Goal: Task Accomplishment & Management: Use online tool/utility

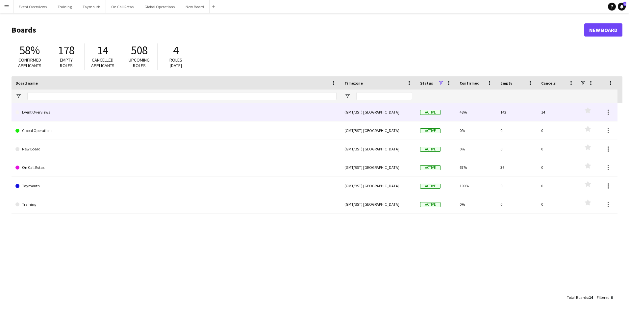
click at [31, 112] on link "Event Overviews" at bounding box center [175, 112] width 321 height 18
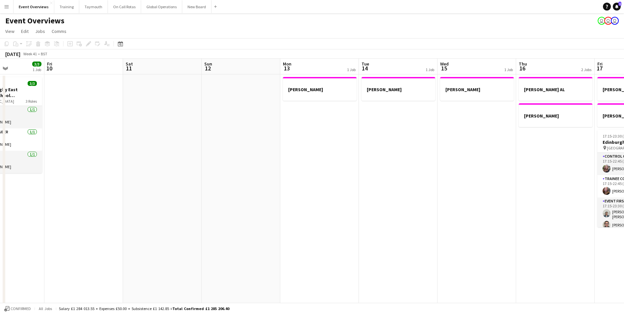
scroll to position [0, 204]
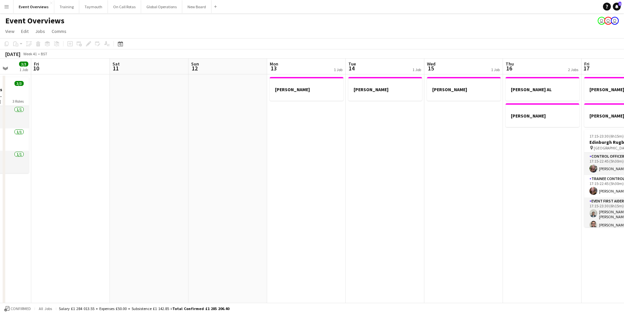
drag, startPoint x: 503, startPoint y: 183, endPoint x: 141, endPoint y: 234, distance: 365.2
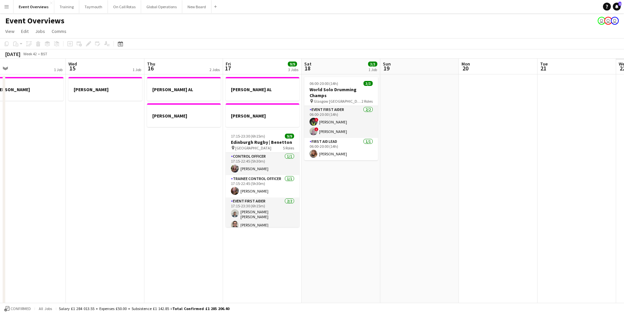
scroll to position [0, 218]
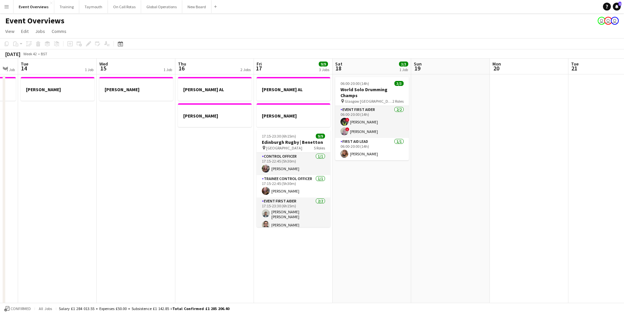
drag, startPoint x: 351, startPoint y: 224, endPoint x: 65, endPoint y: 233, distance: 285.8
click at [0, 235] on html "Menu Boards Boards Boards All jobs Status Workforce Workforce My Workforce Recr…" at bounding box center [312, 303] width 624 height 607
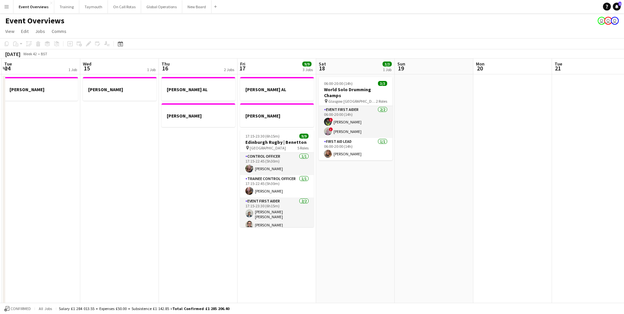
drag, startPoint x: 426, startPoint y: 210, endPoint x: 121, endPoint y: 229, distance: 305.0
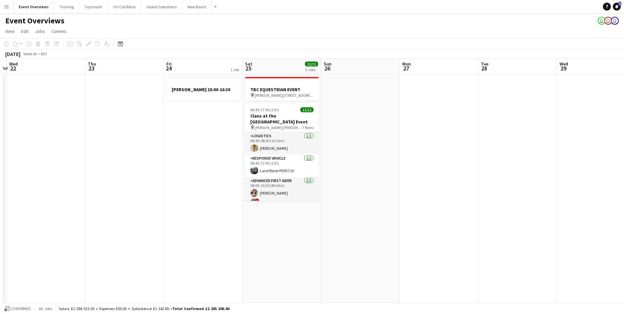
drag, startPoint x: 322, startPoint y: 206, endPoint x: 148, endPoint y: 216, distance: 175.1
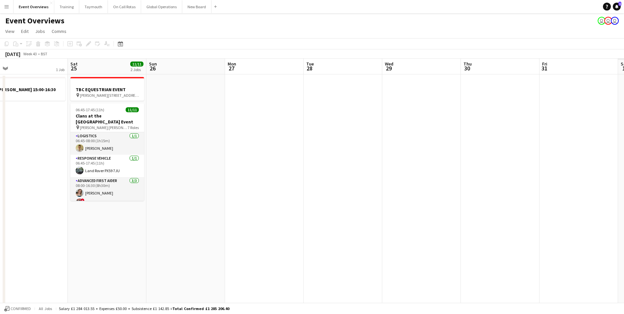
drag, startPoint x: 482, startPoint y: 193, endPoint x: 226, endPoint y: 210, distance: 257.3
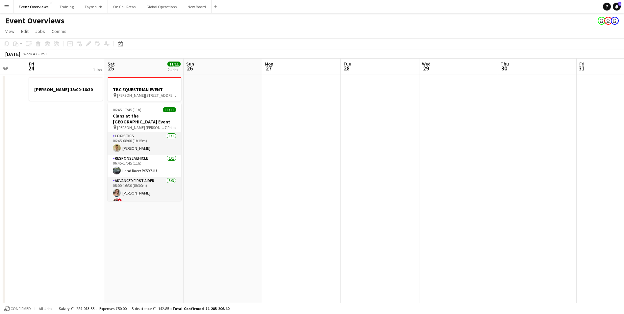
scroll to position [0, 144]
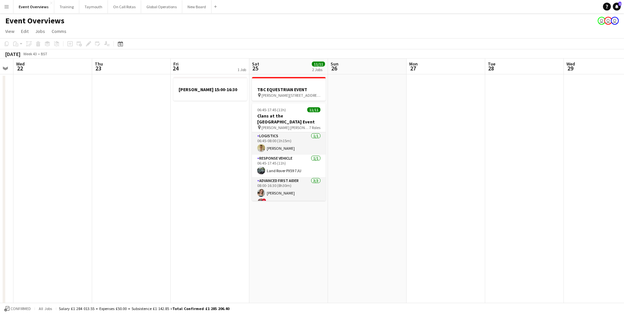
drag, startPoint x: 240, startPoint y: 219, endPoint x: 441, endPoint y: 202, distance: 202.2
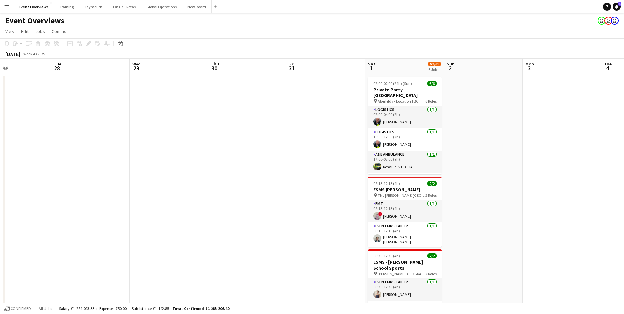
scroll to position [0, 214]
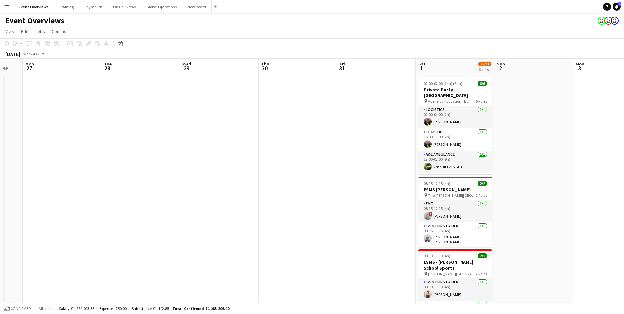
drag, startPoint x: 485, startPoint y: 186, endPoint x: 101, endPoint y: 221, distance: 386.2
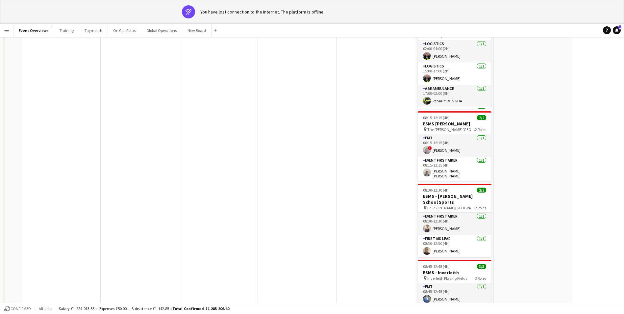
scroll to position [0, 0]
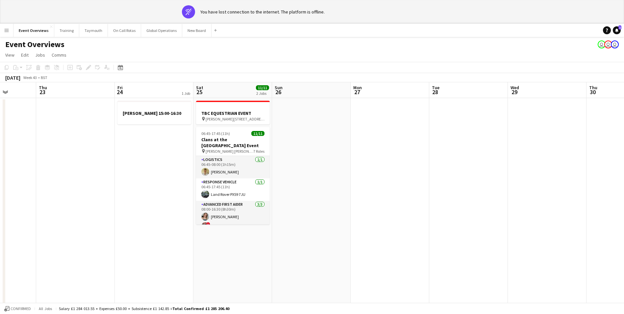
drag, startPoint x: 237, startPoint y: 200, endPoint x: 651, endPoint y: 179, distance: 414.4
click at [624, 179] on html "wifi-off You have lost connection to the internet. The platform is offline. Men…" at bounding box center [312, 320] width 624 height 640
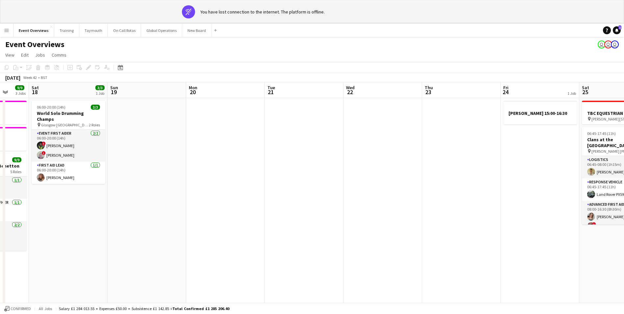
drag, startPoint x: 237, startPoint y: 205, endPoint x: 622, endPoint y: 173, distance: 387.0
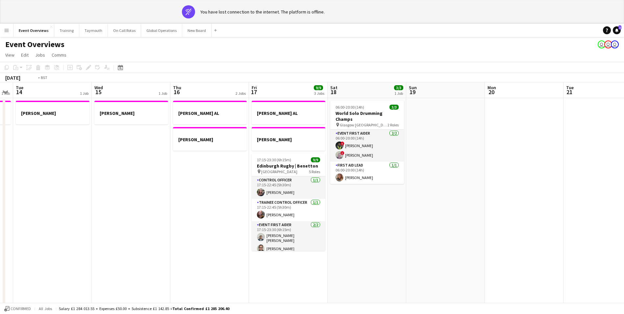
drag, startPoint x: 221, startPoint y: 205, endPoint x: 252, endPoint y: 212, distance: 32.1
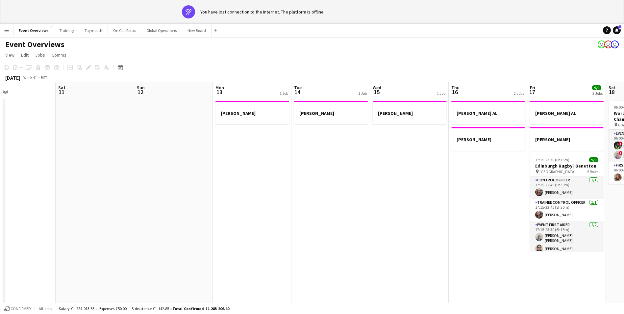
drag, startPoint x: 131, startPoint y: 218, endPoint x: 426, endPoint y: 197, distance: 296.3
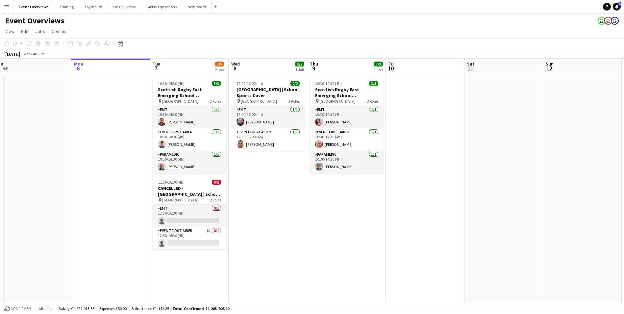
drag, startPoint x: 168, startPoint y: 231, endPoint x: 276, endPoint y: 229, distance: 108.2
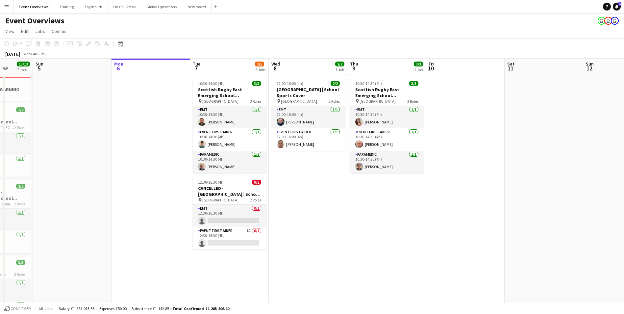
scroll to position [0, 148]
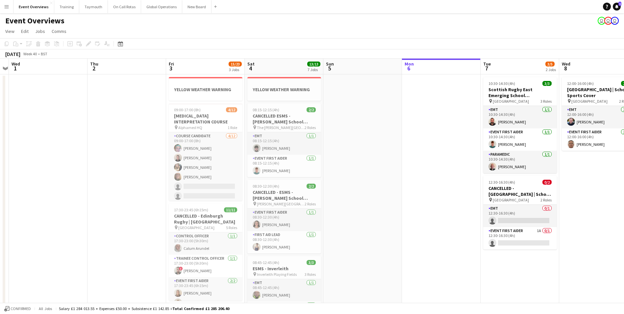
drag, startPoint x: 274, startPoint y: 228, endPoint x: 666, endPoint y: 193, distance: 393.5
click at [624, 193] on html "Menu Boards Boards Boards All jobs Status Workforce Workforce My Workforce Recr…" at bounding box center [312, 303] width 624 height 607
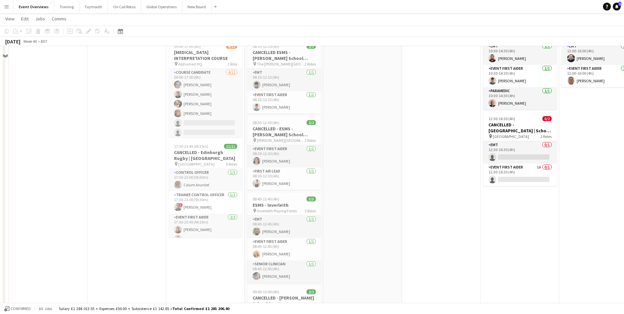
scroll to position [0, 0]
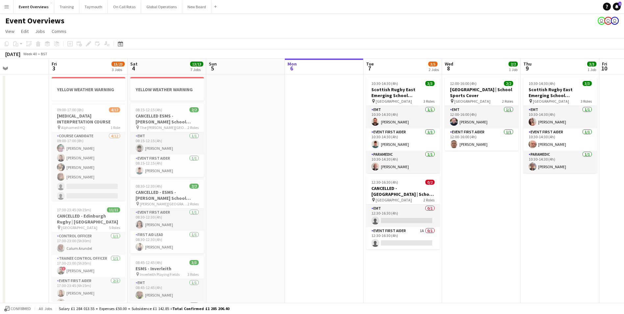
drag, startPoint x: 406, startPoint y: 204, endPoint x: 285, endPoint y: 218, distance: 121.8
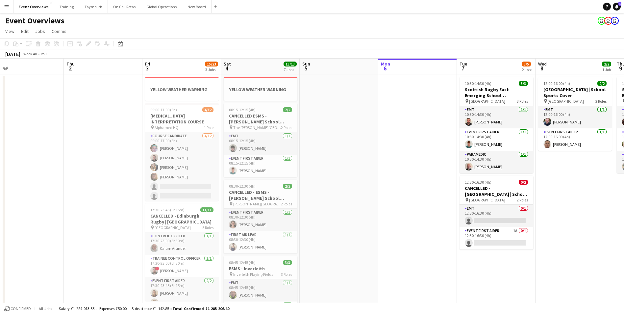
scroll to position [0, 168]
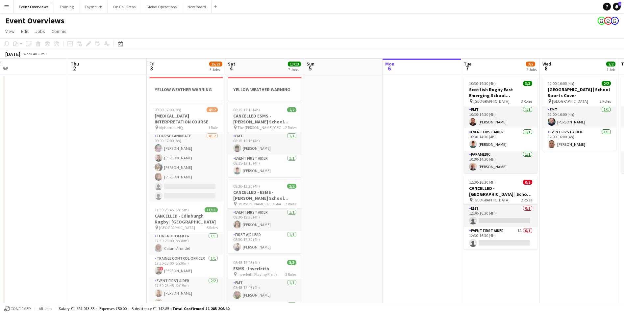
drag, startPoint x: 285, startPoint y: 233, endPoint x: 386, endPoint y: 235, distance: 101.6
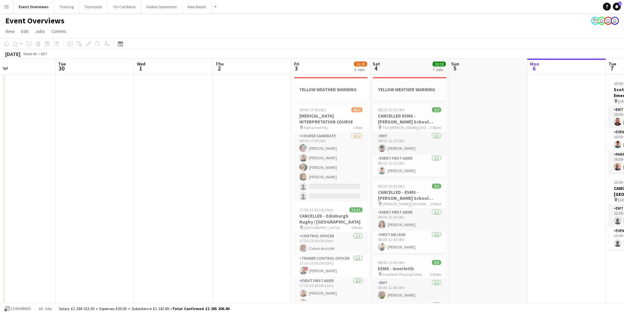
drag, startPoint x: 386, startPoint y: 240, endPoint x: 531, endPoint y: 251, distance: 145.1
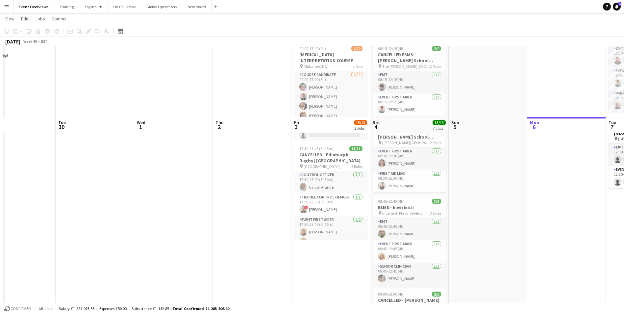
scroll to position [0, 0]
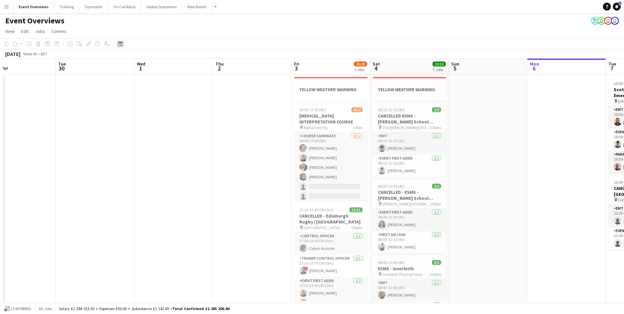
click at [119, 46] on icon "Date picker" at bounding box center [120, 43] width 5 height 5
click at [172, 62] on span "Next month" at bounding box center [173, 66] width 13 height 13
click at [172, 118] on span "23" at bounding box center [174, 119] width 8 height 8
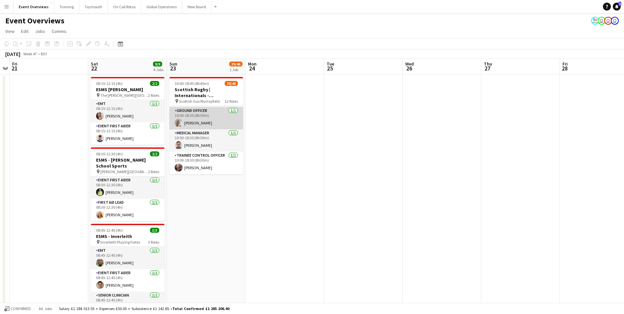
scroll to position [33, 0]
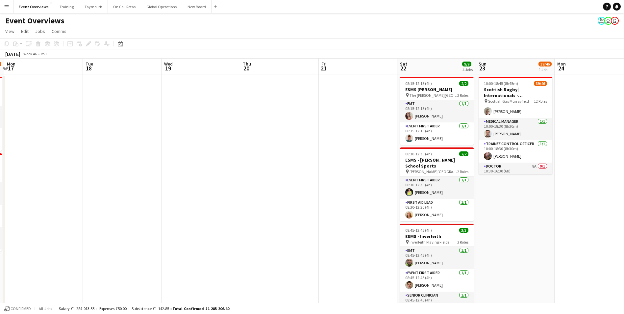
drag, startPoint x: 312, startPoint y: 154, endPoint x: 574, endPoint y: 159, distance: 262.7
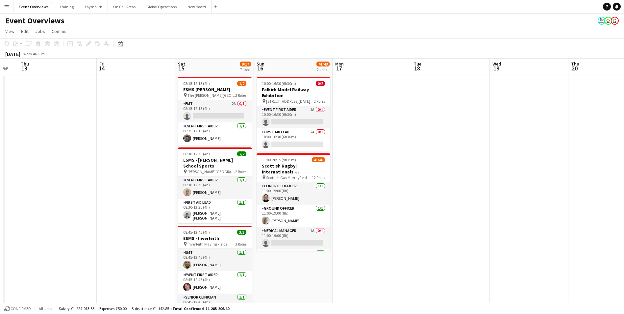
scroll to position [0, 169]
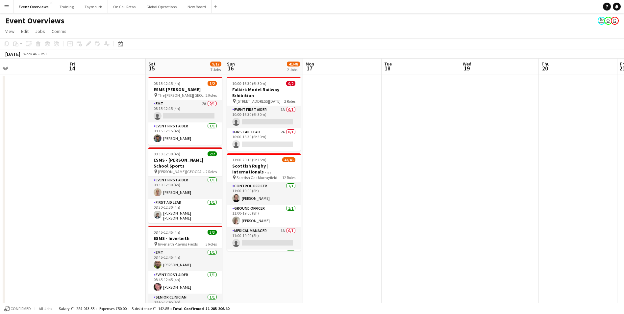
drag, startPoint x: 224, startPoint y: 171, endPoint x: 500, endPoint y: 143, distance: 277.6
click at [121, 42] on icon at bounding box center [120, 43] width 5 height 5
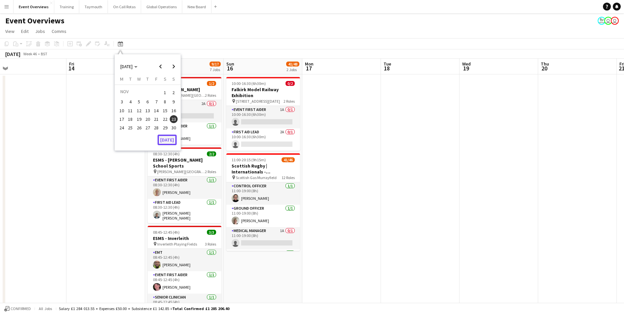
click at [168, 137] on button "[DATE]" at bounding box center [166, 139] width 19 height 11
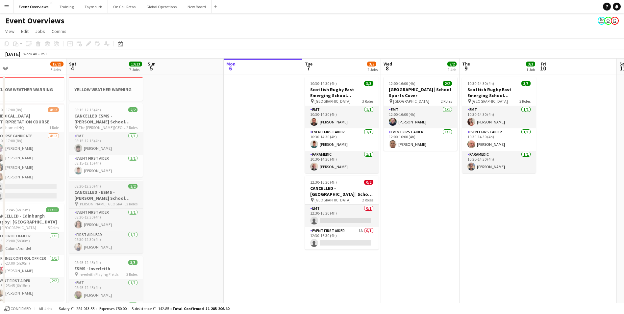
scroll to position [0, 226]
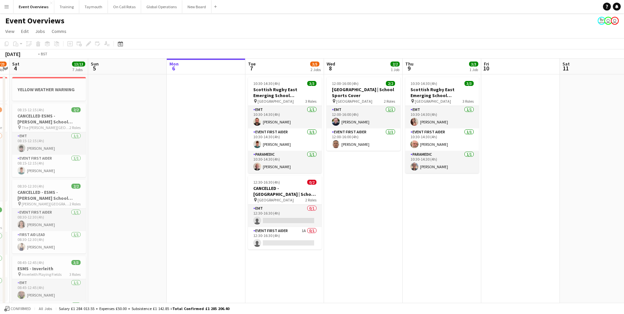
drag, startPoint x: 442, startPoint y: 228, endPoint x: 179, endPoint y: 243, distance: 264.1
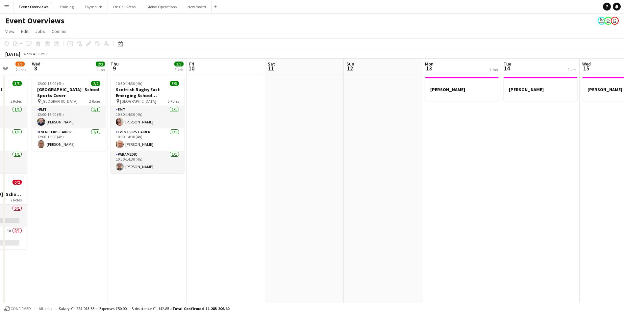
drag, startPoint x: 311, startPoint y: 238, endPoint x: 161, endPoint y: 241, distance: 150.6
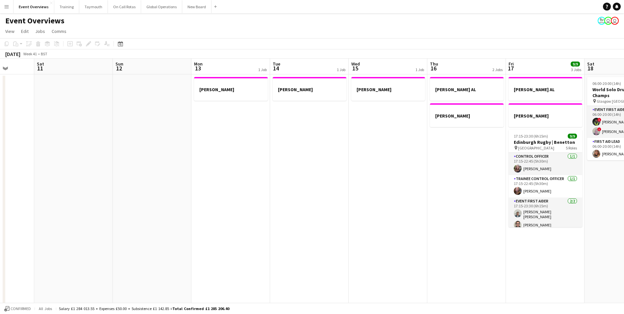
scroll to position [0, 197]
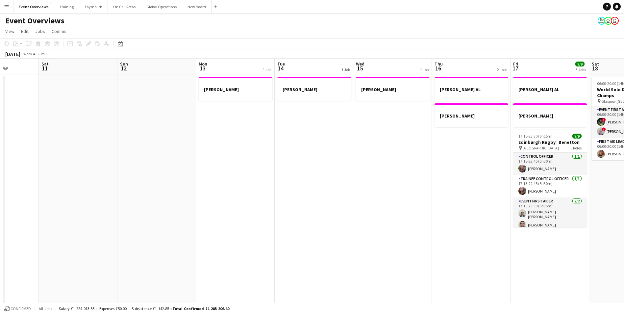
drag, startPoint x: 301, startPoint y: 224, endPoint x: 311, endPoint y: 216, distance: 12.4
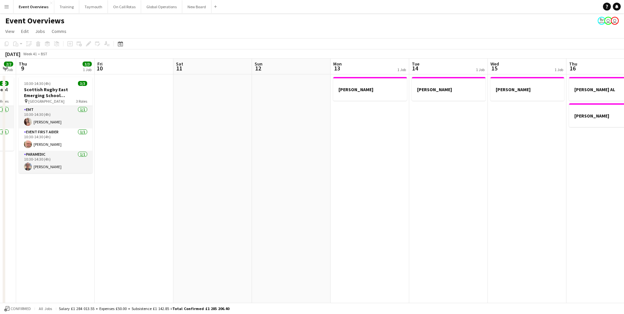
drag, startPoint x: 131, startPoint y: 179, endPoint x: 335, endPoint y: 162, distance: 204.5
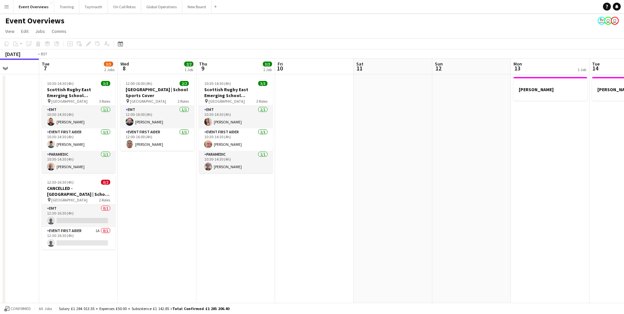
scroll to position [0, 159]
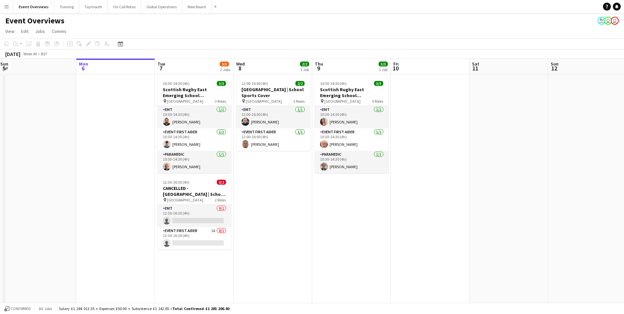
drag, startPoint x: 229, startPoint y: 232, endPoint x: 354, endPoint y: 205, distance: 127.9
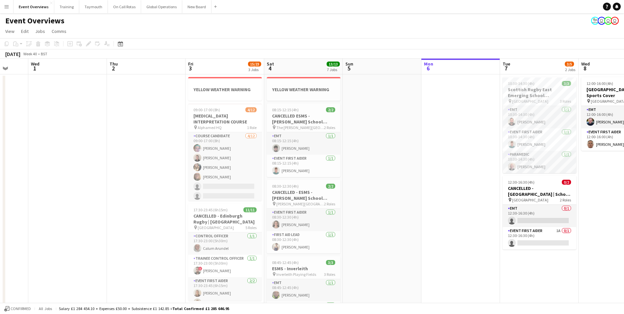
scroll to position [0, 202]
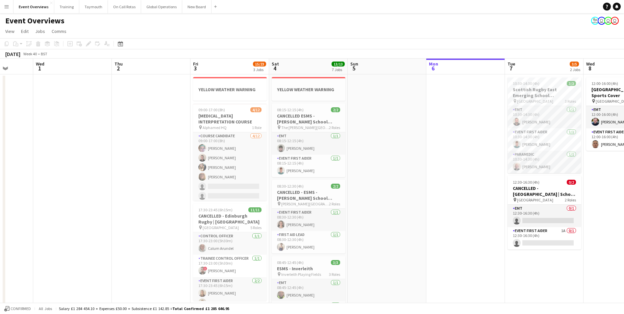
drag, startPoint x: 99, startPoint y: 240, endPoint x: 439, endPoint y: 211, distance: 341.2
